Goal: Transaction & Acquisition: Purchase product/service

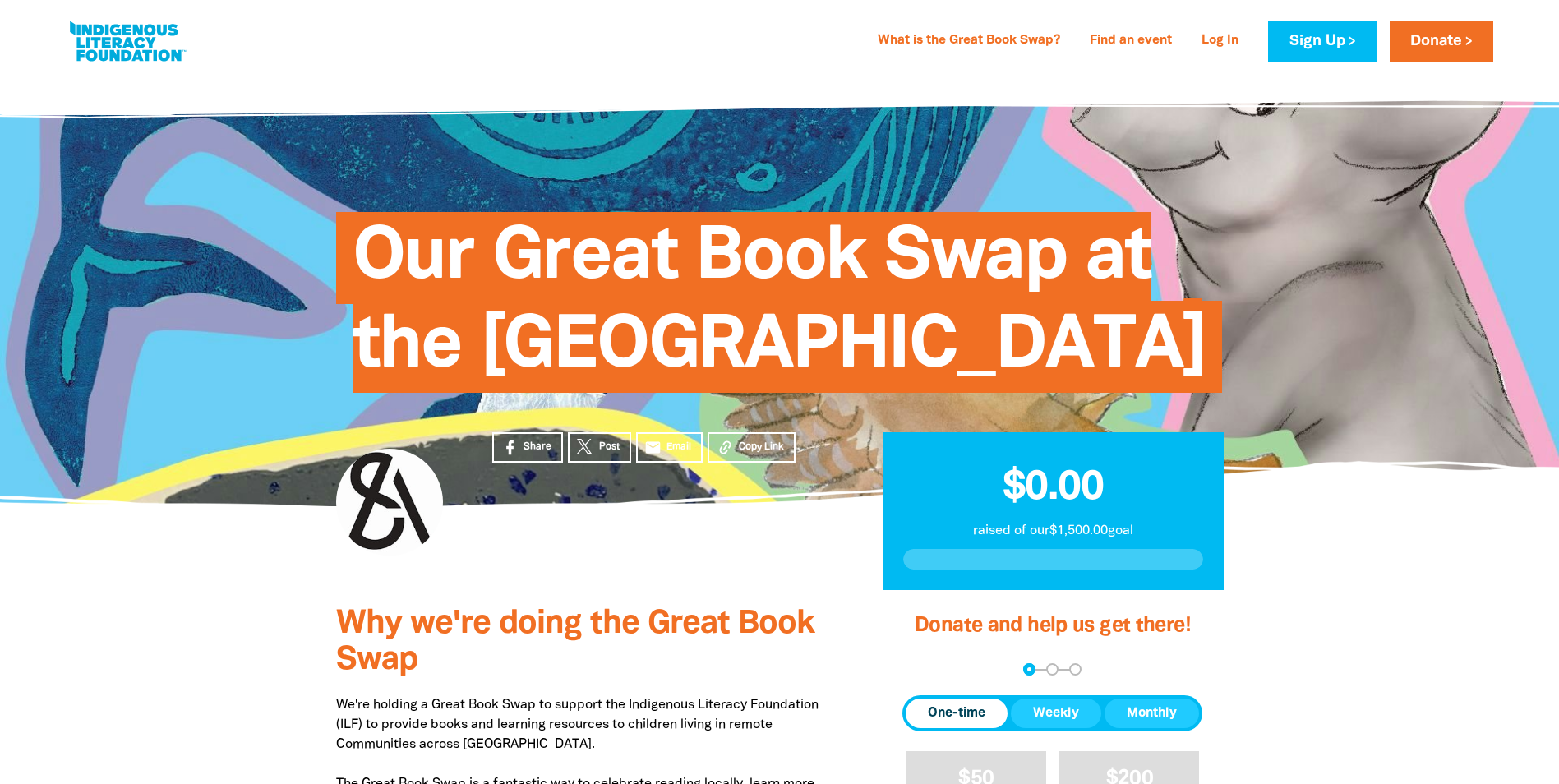
click at [133, 46] on link at bounding box center [128, 41] width 123 height 50
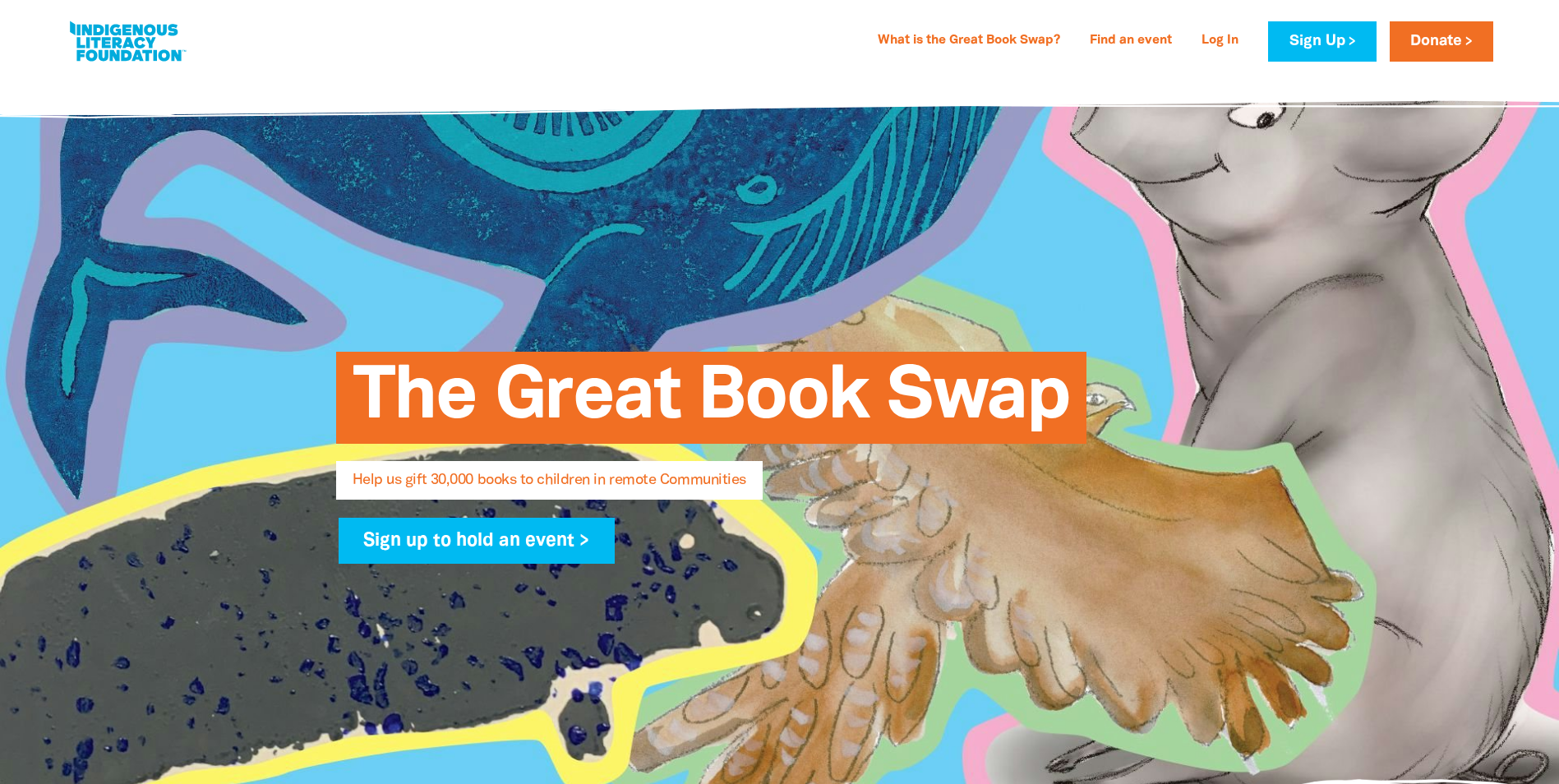
select select "AU"
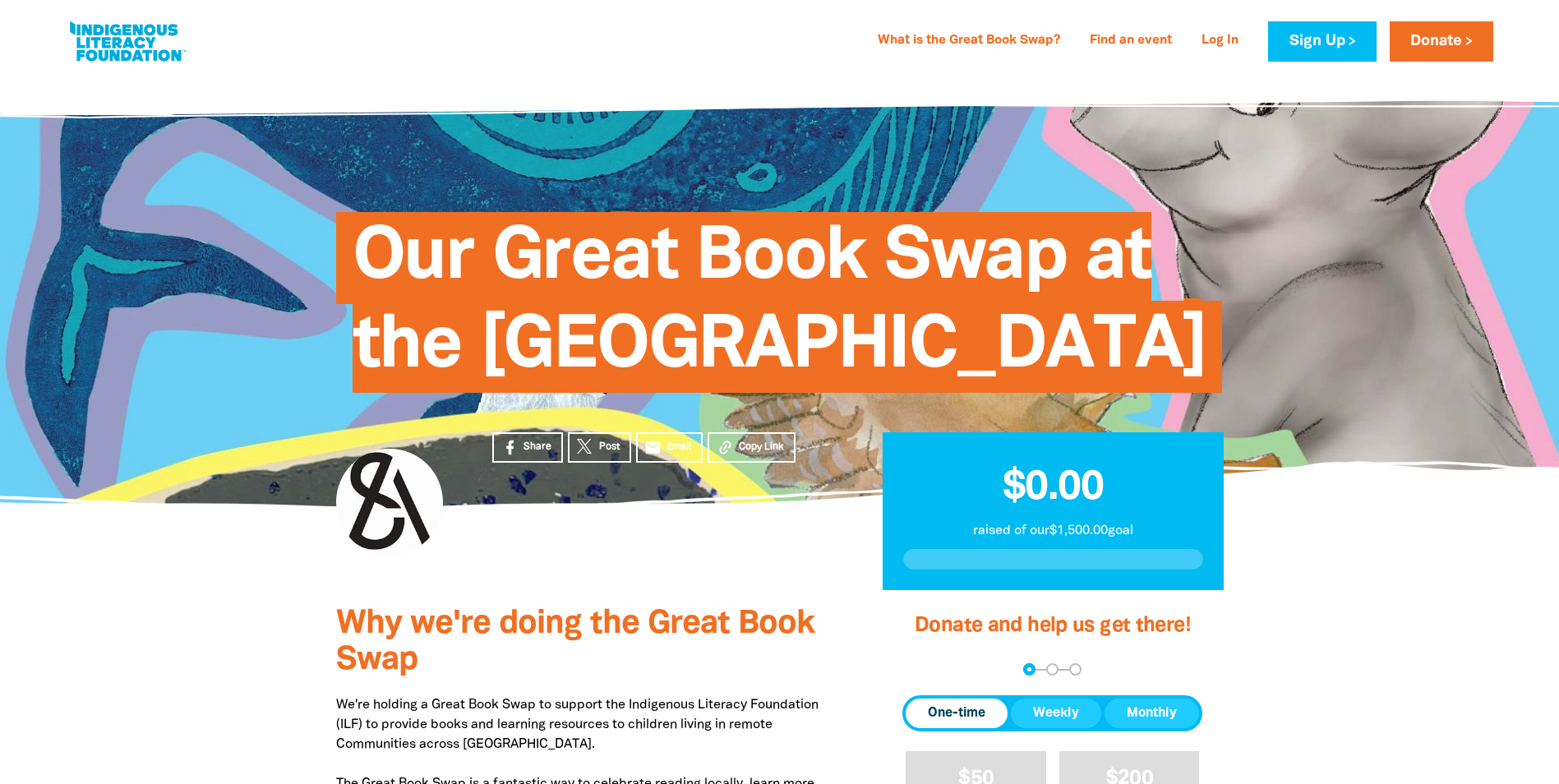
scroll to position [410, 0]
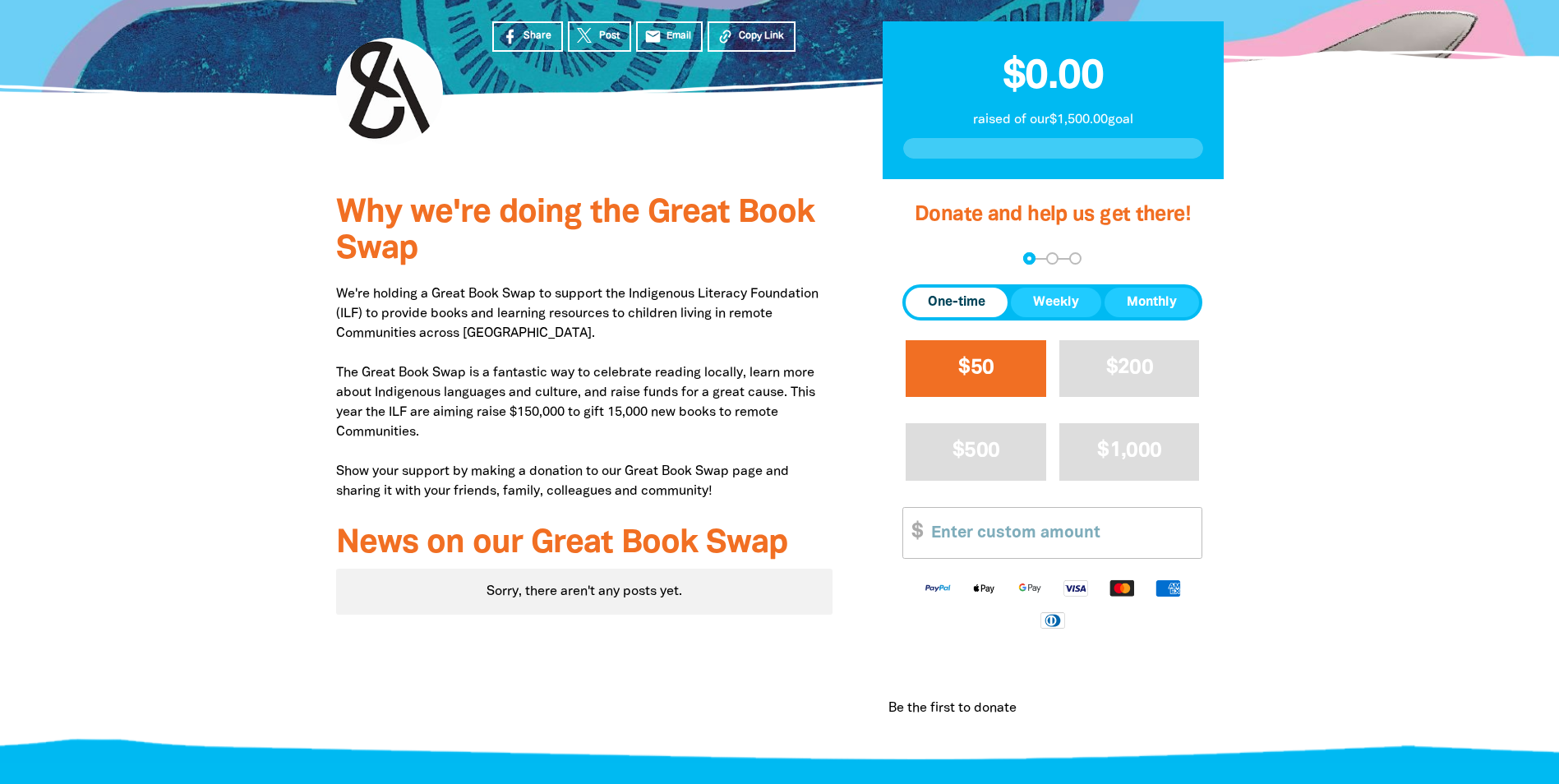
click at [996, 397] on button "$50" at bounding box center [976, 367] width 140 height 56
select select "AU"
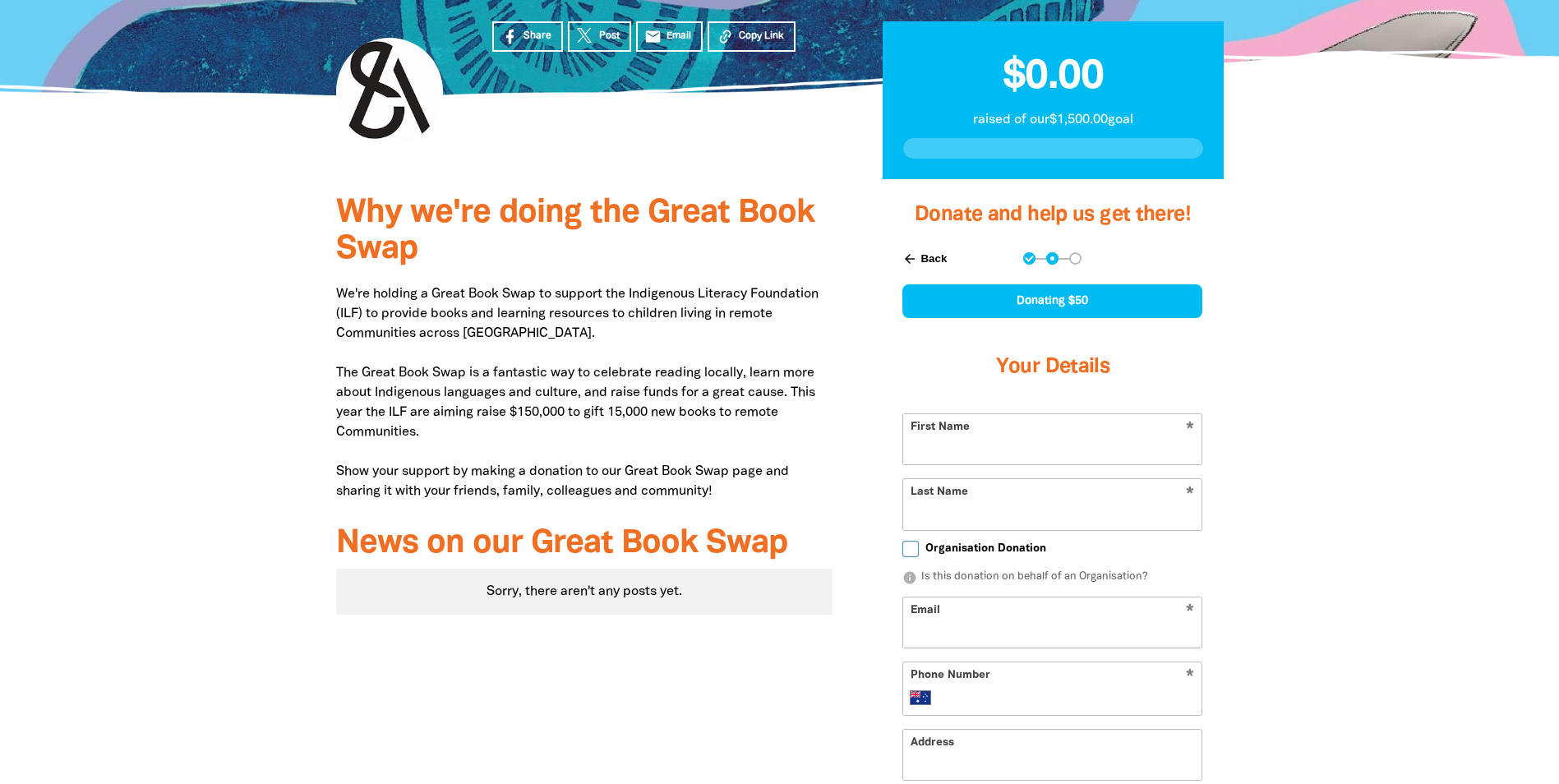
scroll to position [575, 0]
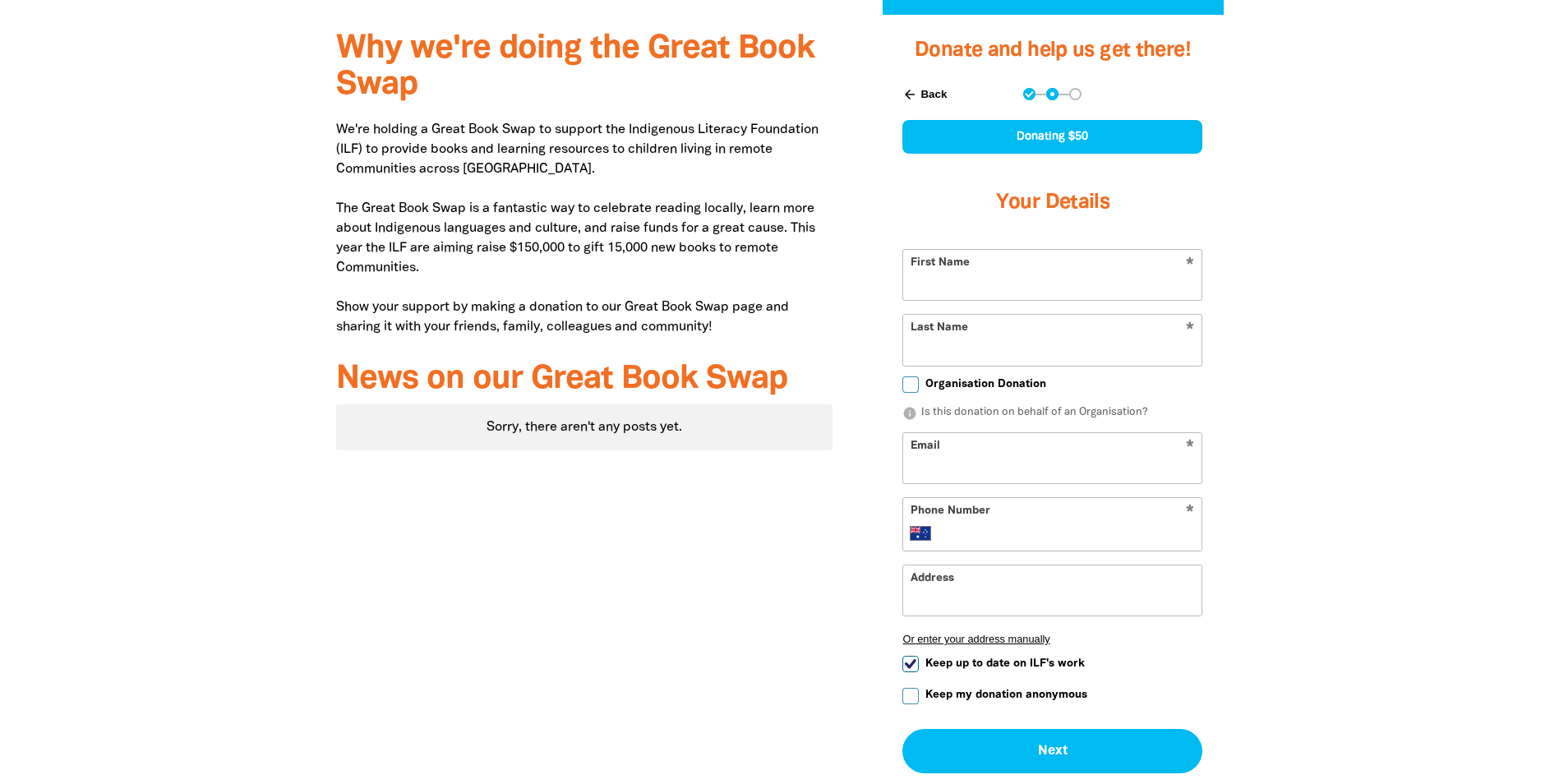
click at [984, 299] on input "First Name" at bounding box center [1053, 274] width 299 height 50
type input "[PERSON_NAME]"
type input "Wald"
type input "[EMAIL_ADDRESS][DOMAIN_NAME]"
type input "0401 427 127"
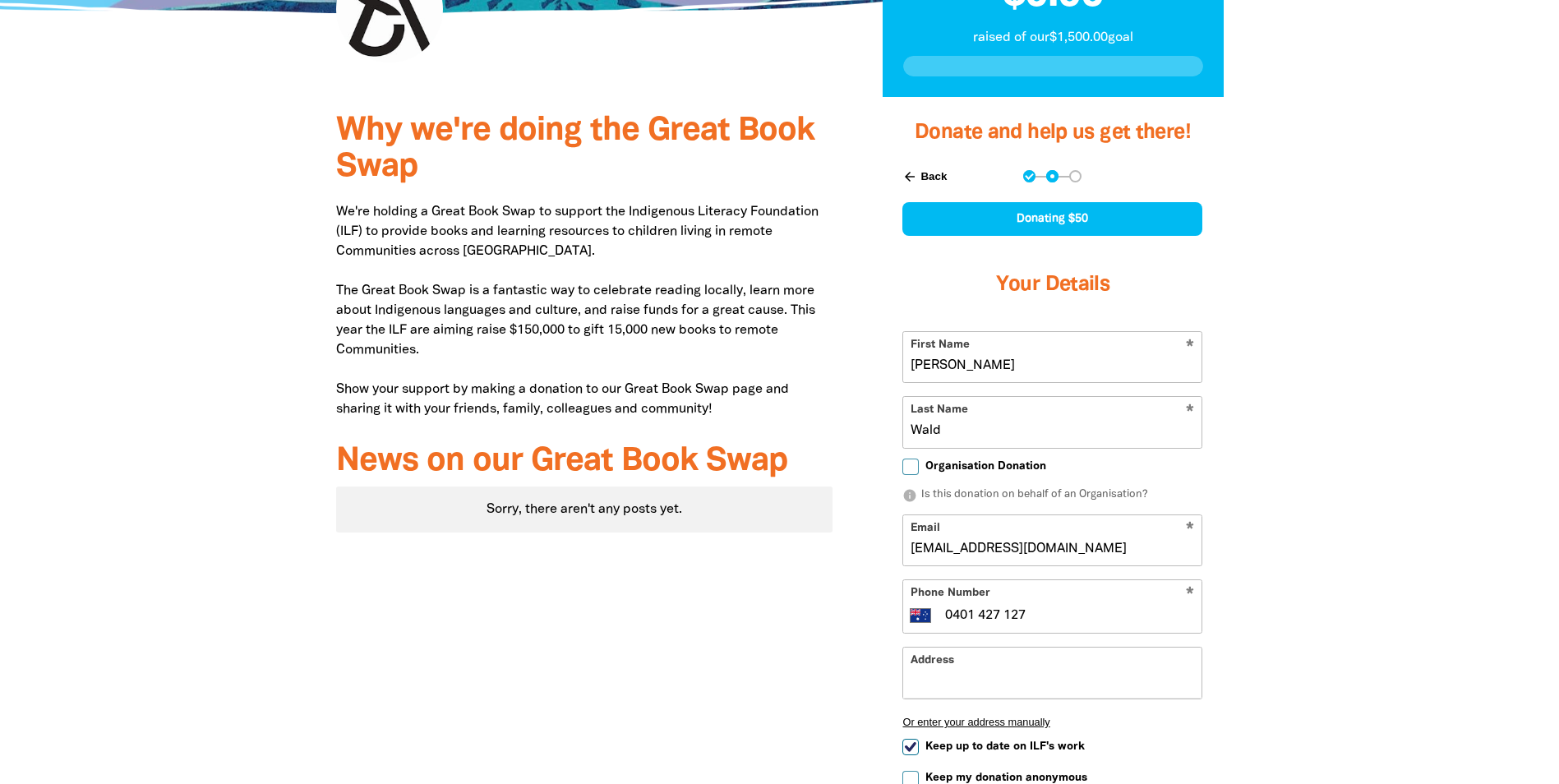
scroll to position [822, 0]
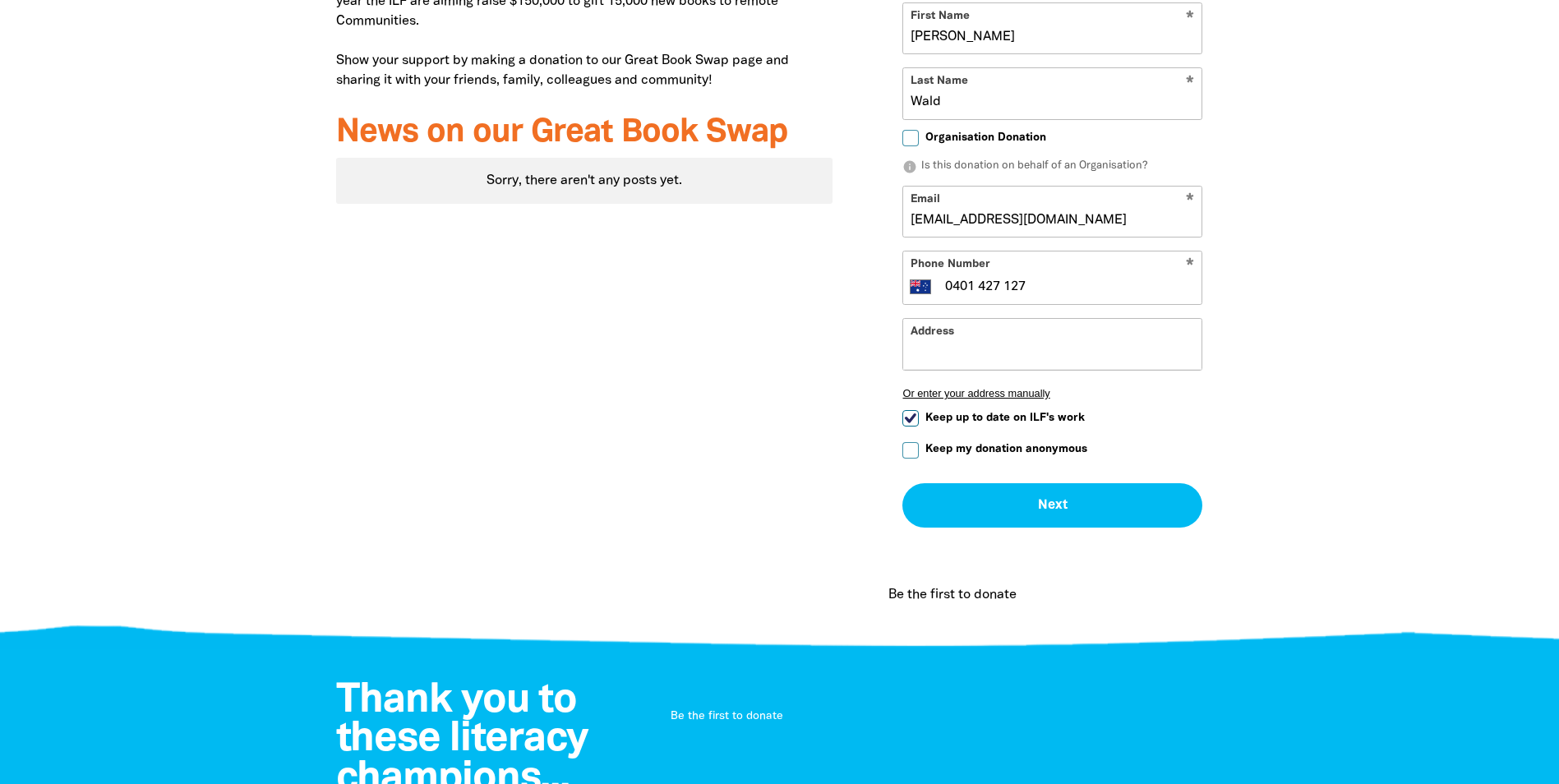
click at [908, 426] on input "Keep up to date on ILF's work" at bounding box center [911, 418] width 16 height 16
checkbox input "false"
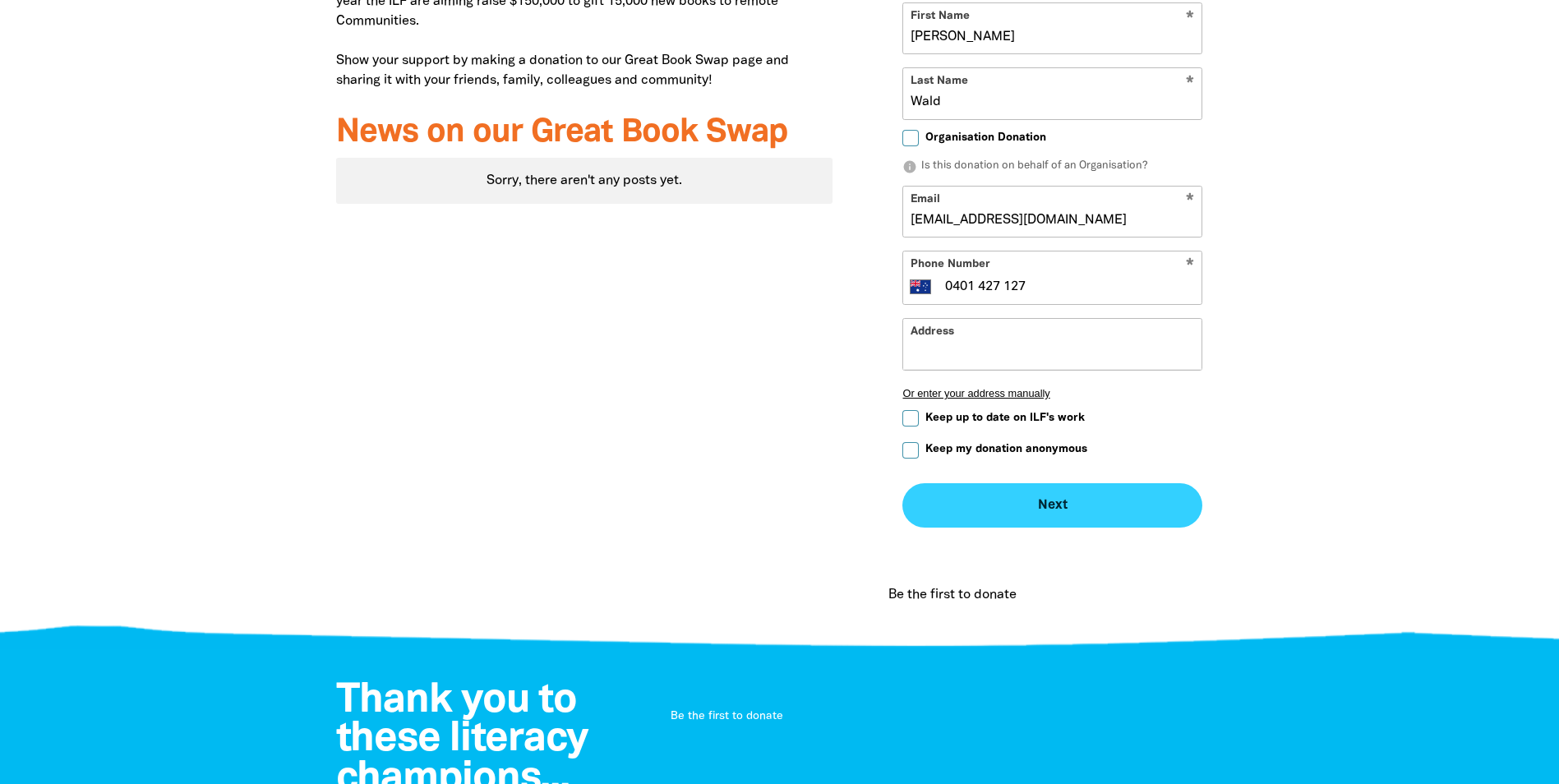
click at [1048, 527] on button "Next chevron_right" at bounding box center [1052, 505] width 300 height 45
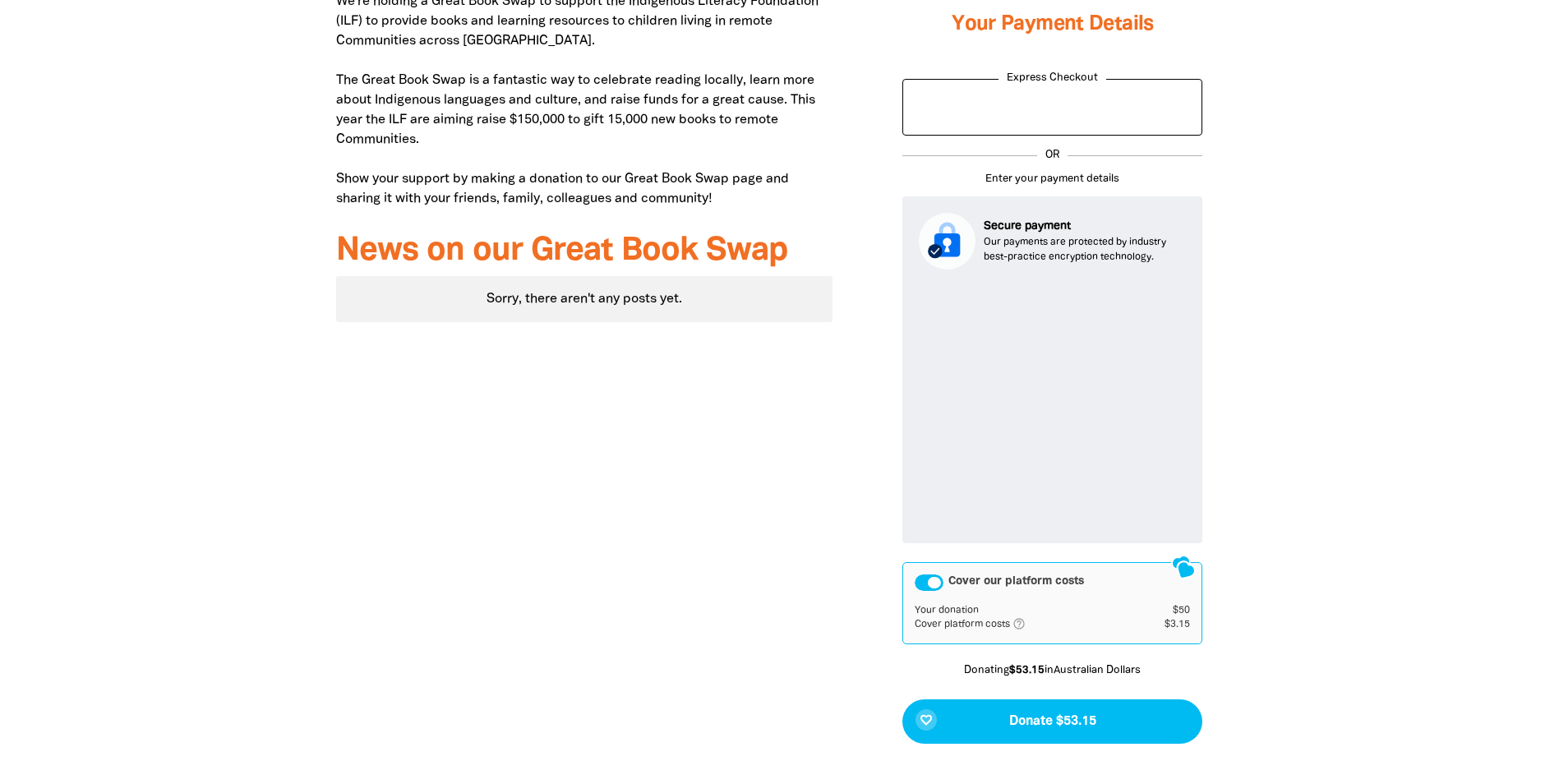
scroll to position [867, 0]
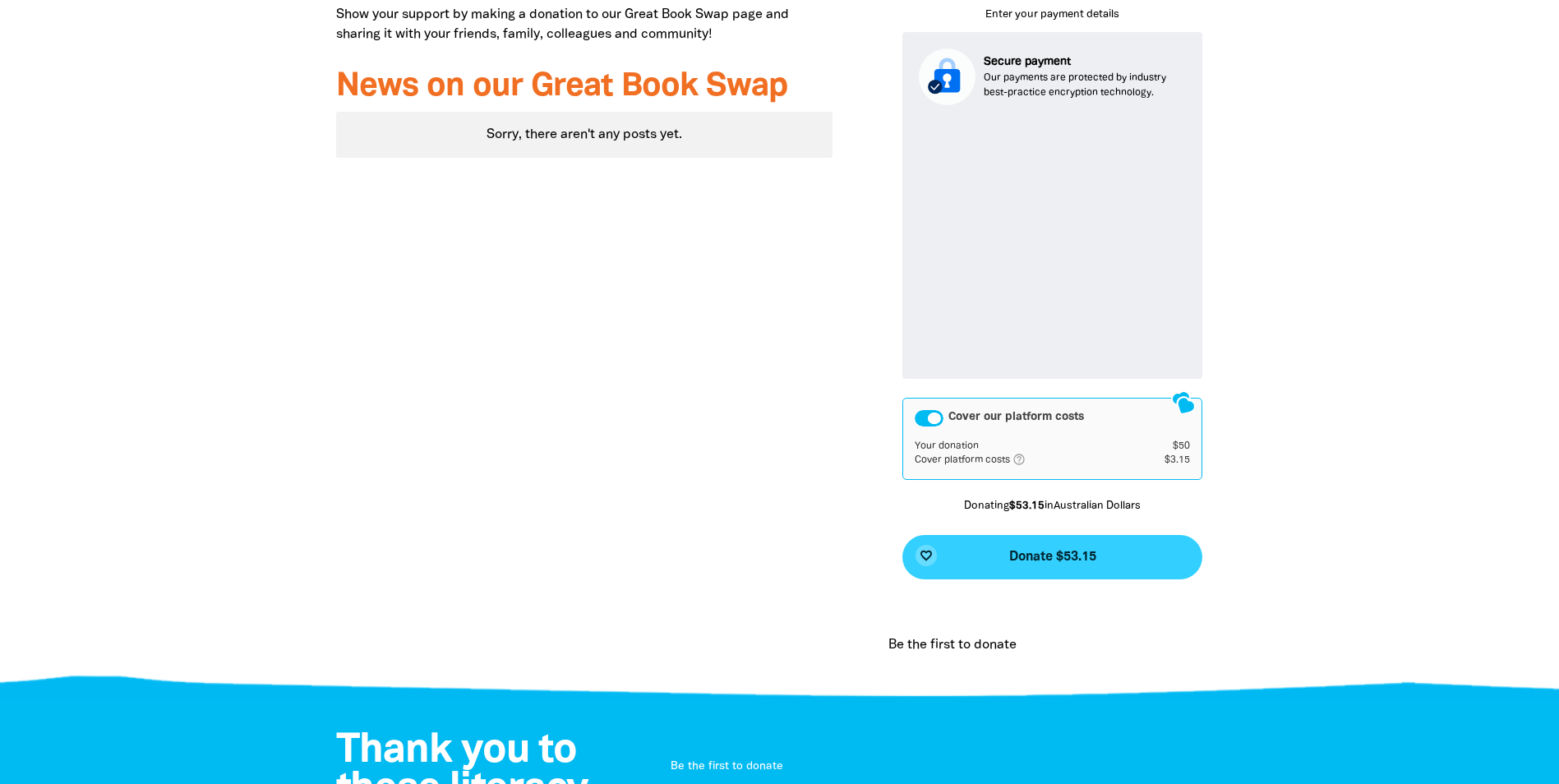
click at [1054, 563] on span "Donate $53.15" at bounding box center [1052, 557] width 87 height 13
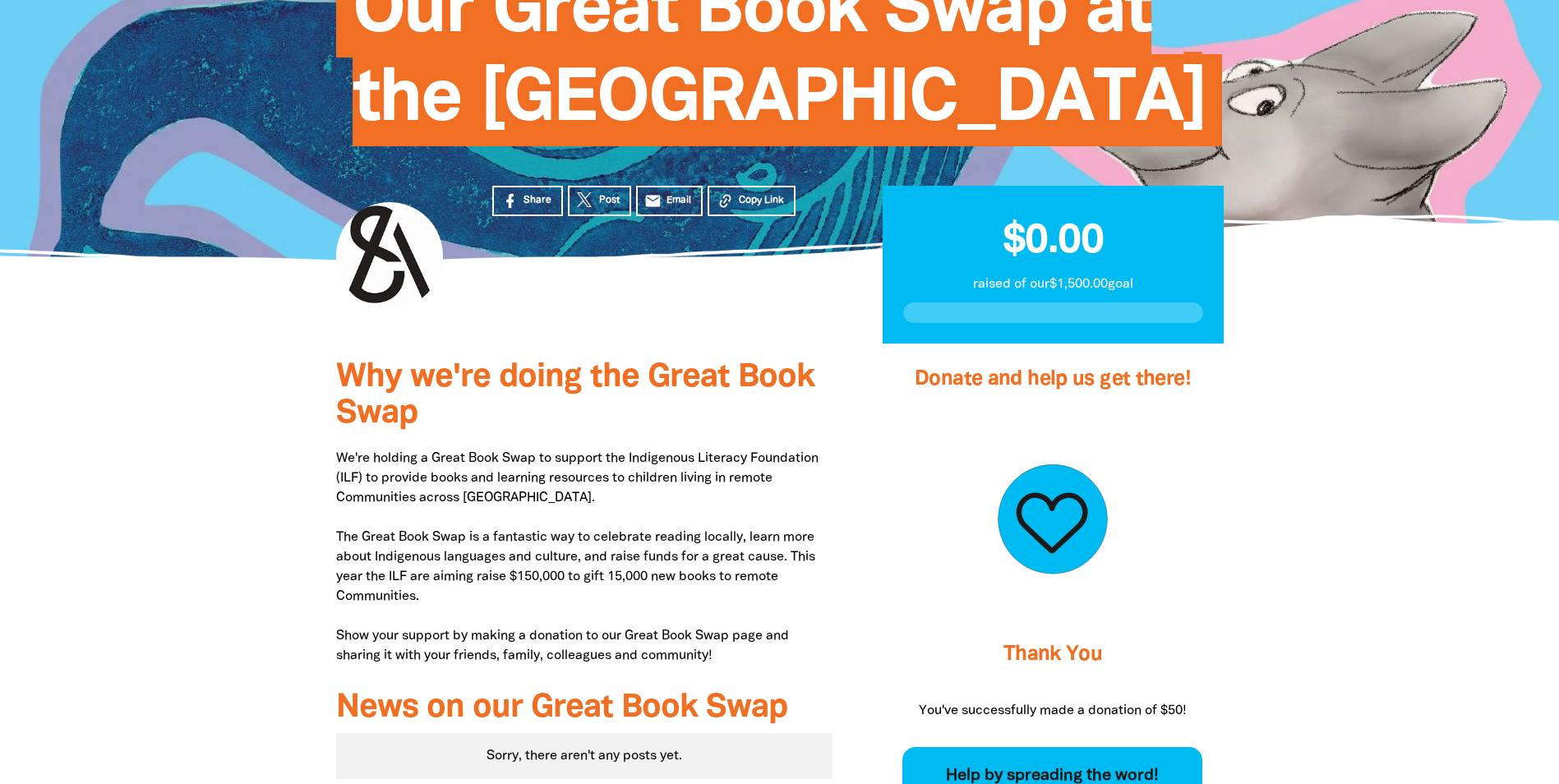
scroll to position [82, 0]
